Goal: Information Seeking & Learning: Learn about a topic

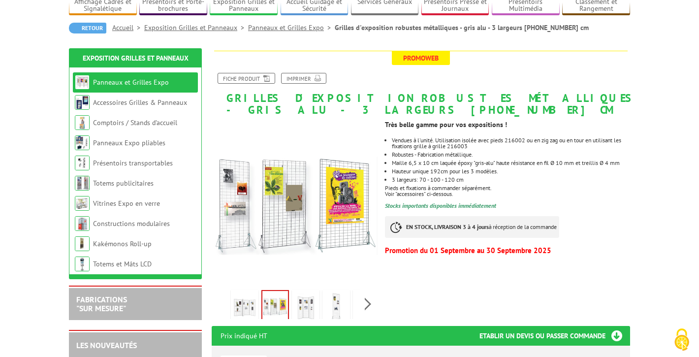
click at [254, 309] on img at bounding box center [245, 307] width 24 height 31
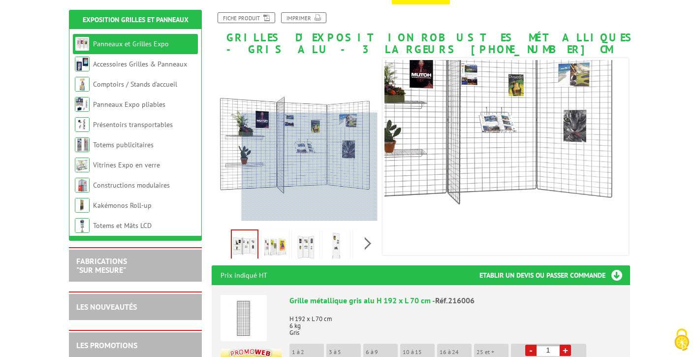
scroll to position [139, 0]
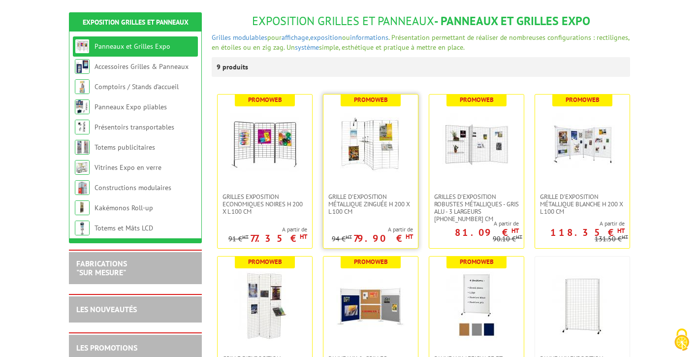
scroll to position [120, 0]
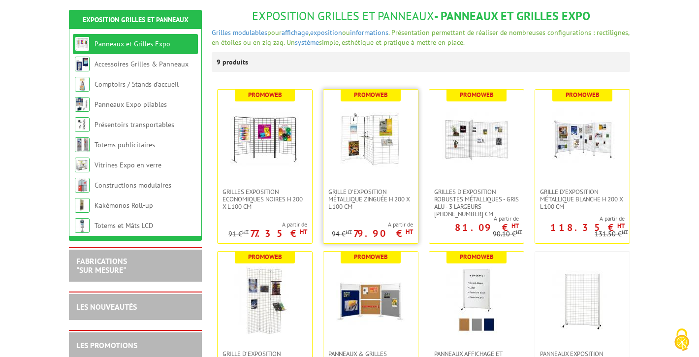
click at [384, 152] on img at bounding box center [370, 138] width 69 height 69
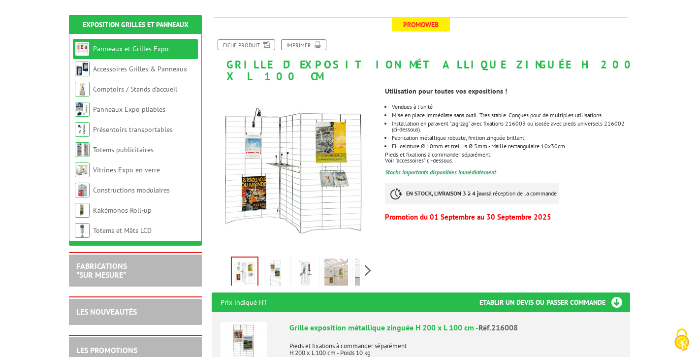
scroll to position [118, 0]
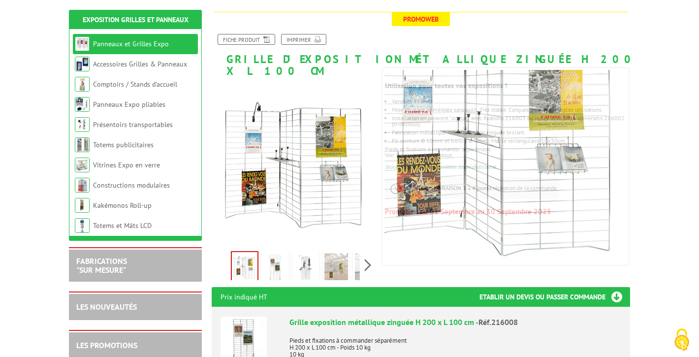
click at [275, 256] on img at bounding box center [275, 268] width 24 height 31
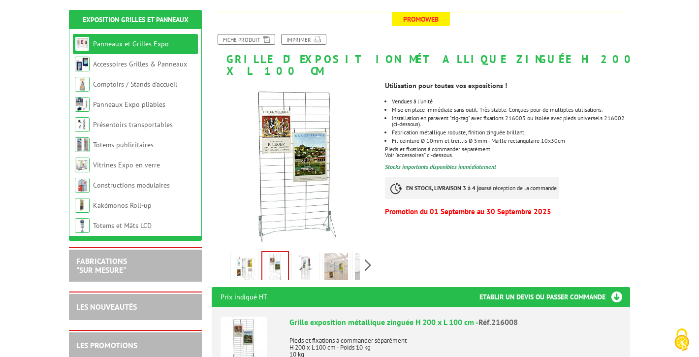
click at [310, 253] on img at bounding box center [306, 268] width 24 height 31
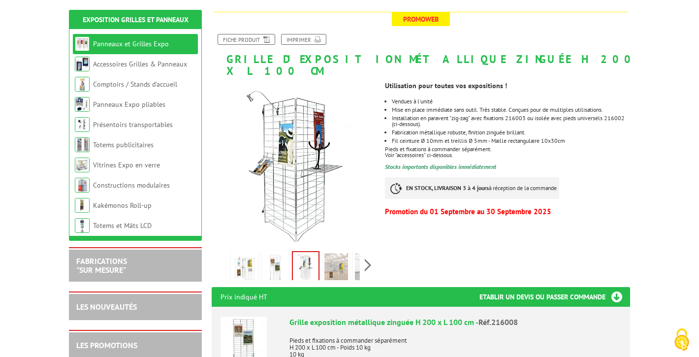
click at [339, 253] on img at bounding box center [336, 268] width 24 height 31
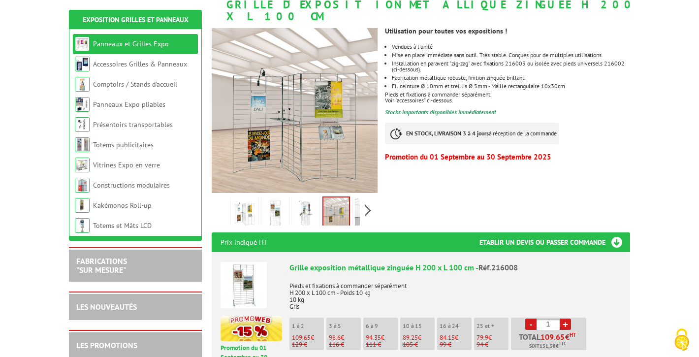
scroll to position [250, 0]
